Goal: Transaction & Acquisition: Purchase product/service

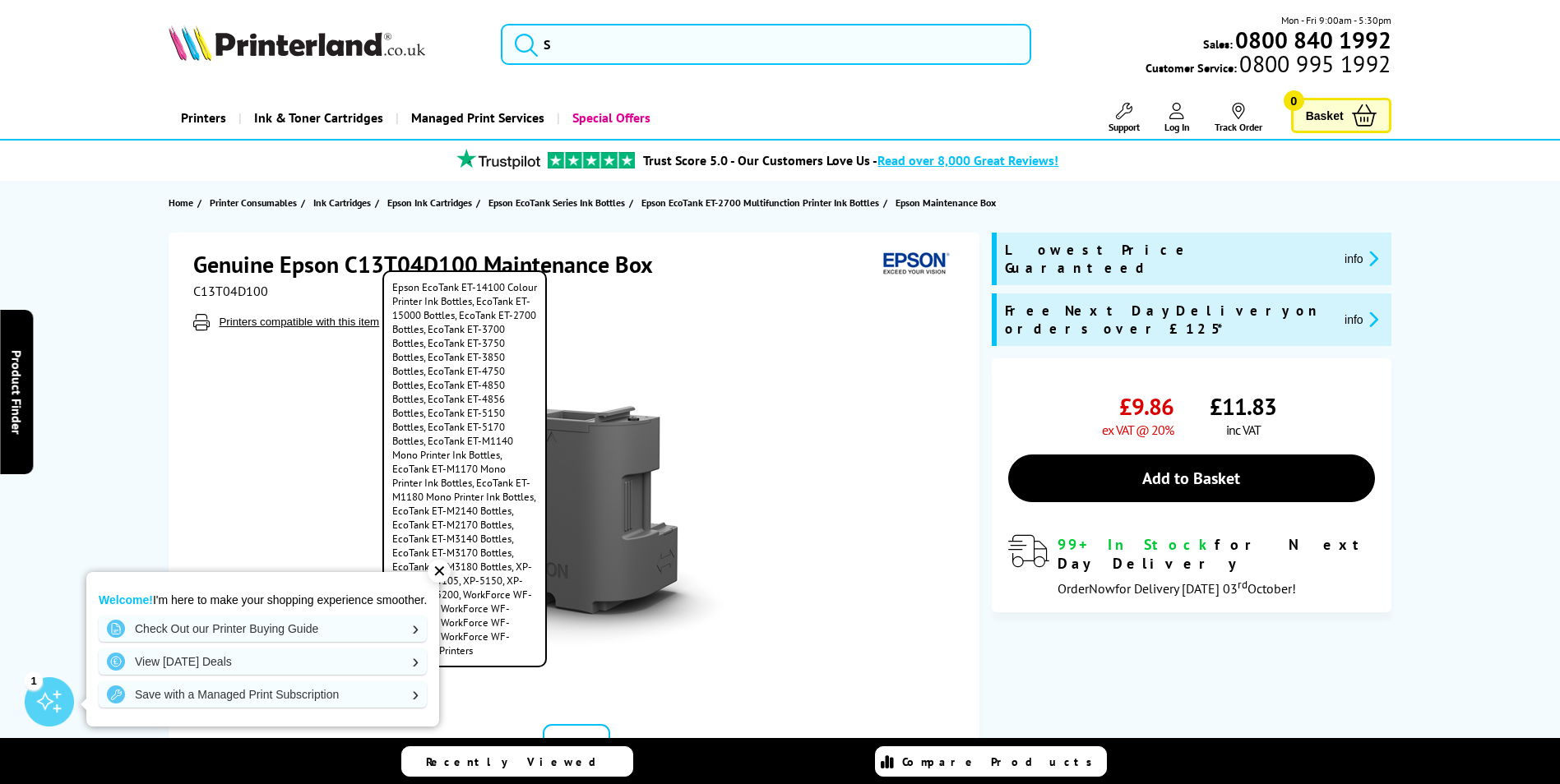
click at [259, 321] on button "Printers compatible with this item" at bounding box center [299, 322] width 171 height 14
click at [287, 324] on button "Printers compatible with this item" at bounding box center [299, 322] width 171 height 14
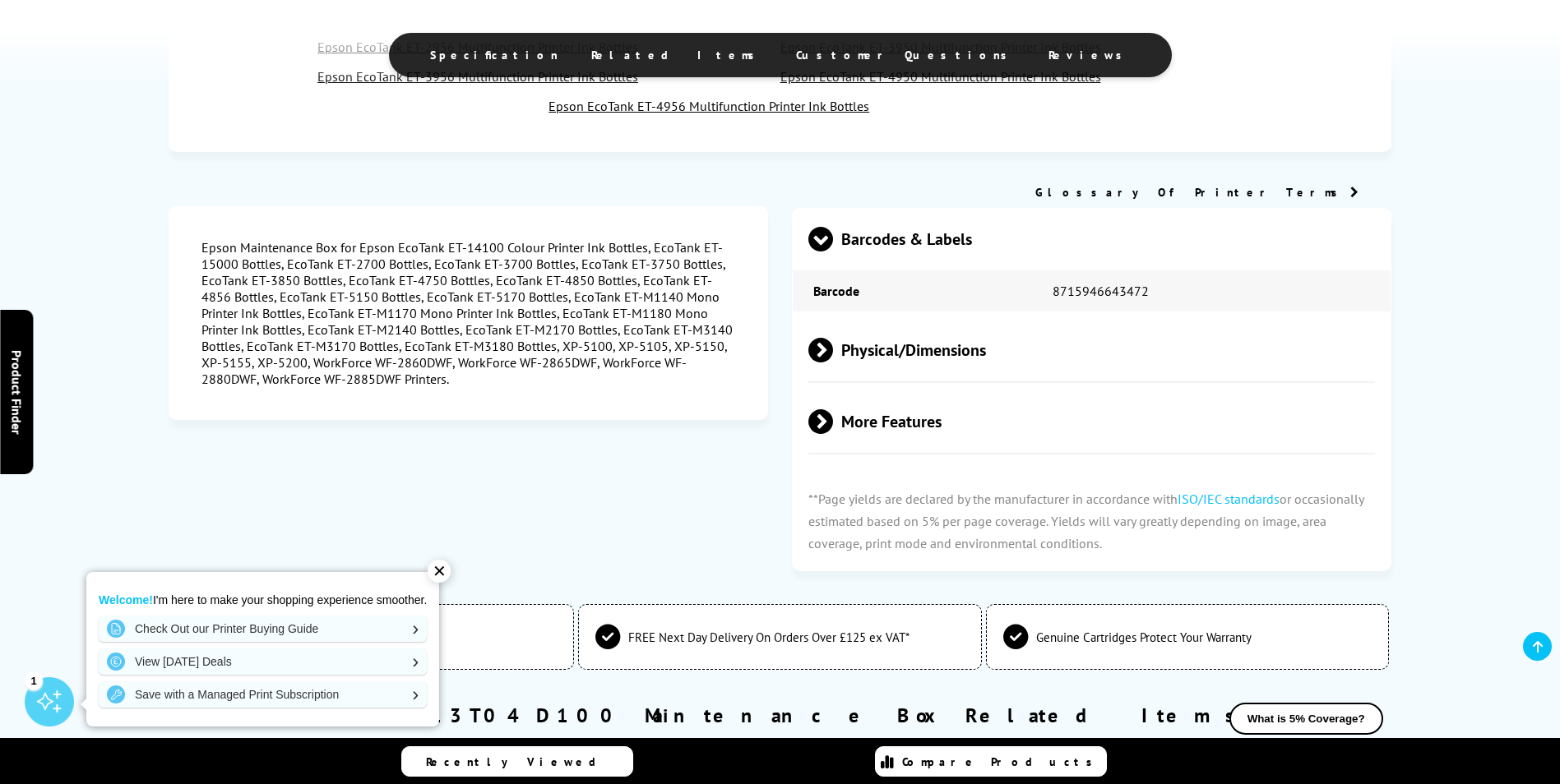
scroll to position [1151, 0]
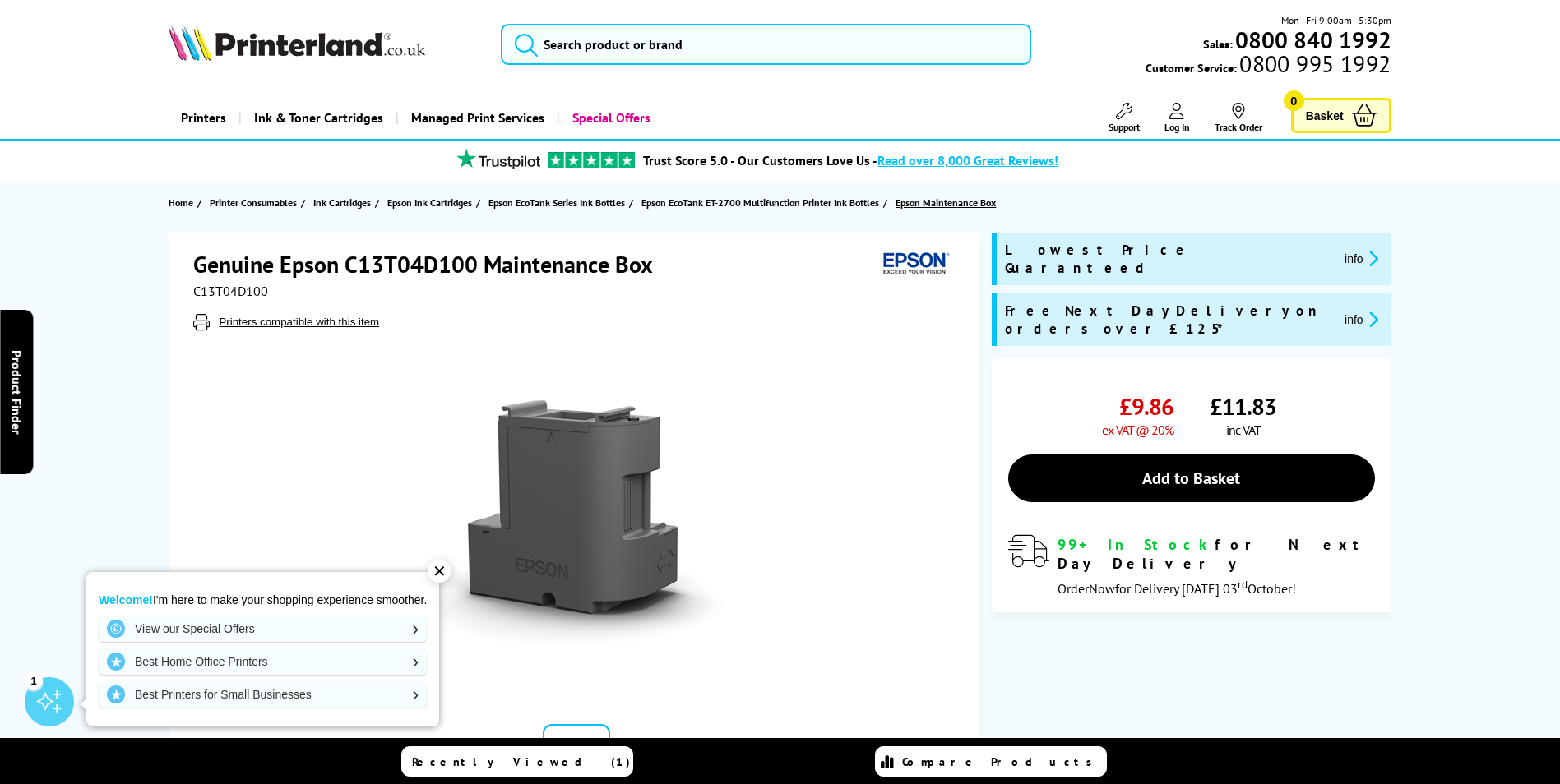
click at [936, 206] on span "Epson Maintenance Box" at bounding box center [946, 203] width 100 height 18
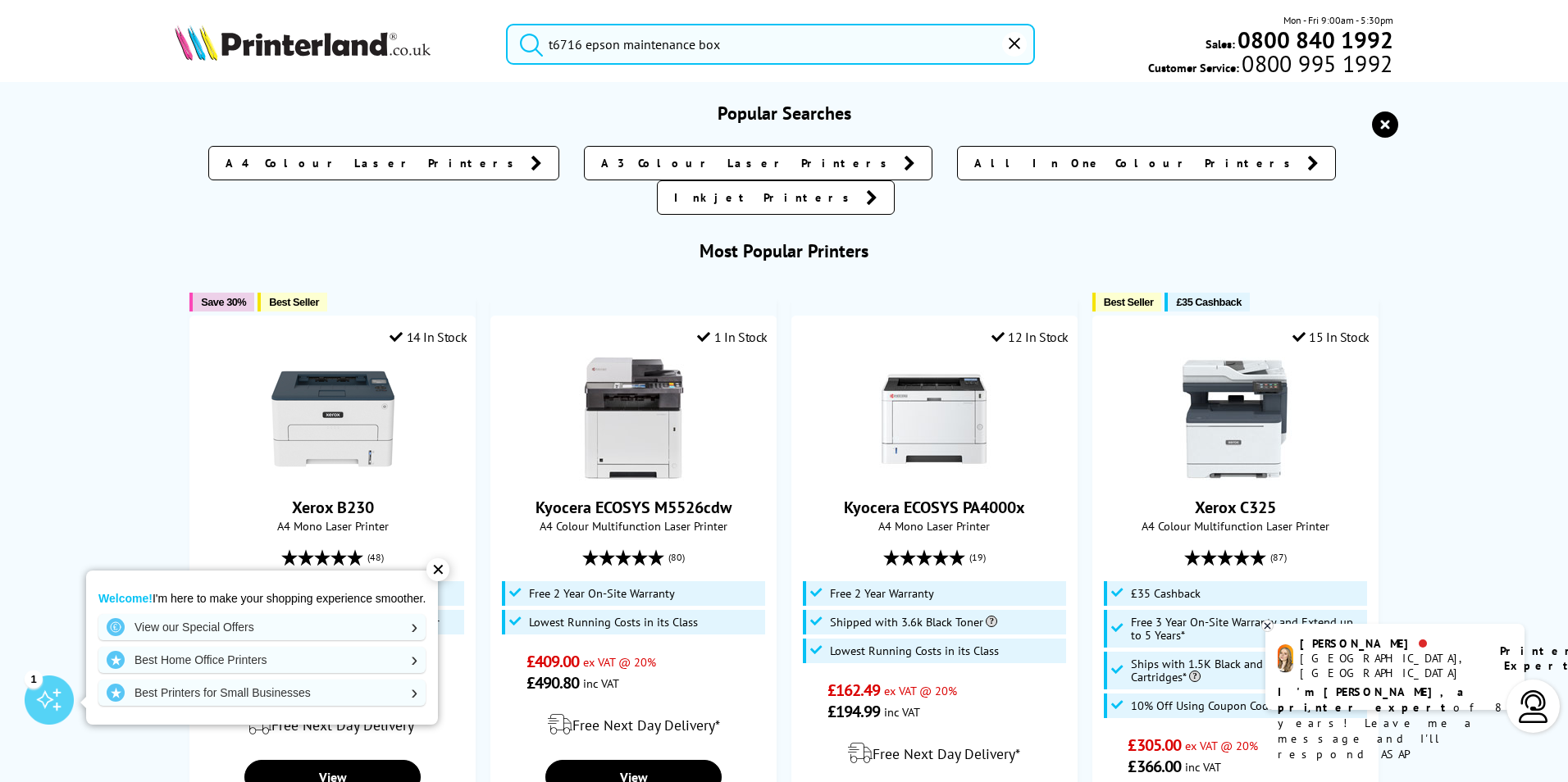
drag, startPoint x: 730, startPoint y: 50, endPoint x: 236, endPoint y: 68, distance: 494.3
click at [236, 68] on div "t6716 epson maintenance box Mon - Fri 9:00am - 5:30pm Sales: 0800 840 1992 Cust…" at bounding box center [784, 48] width 1312 height 72
